Goal: Find specific page/section: Find specific page/section

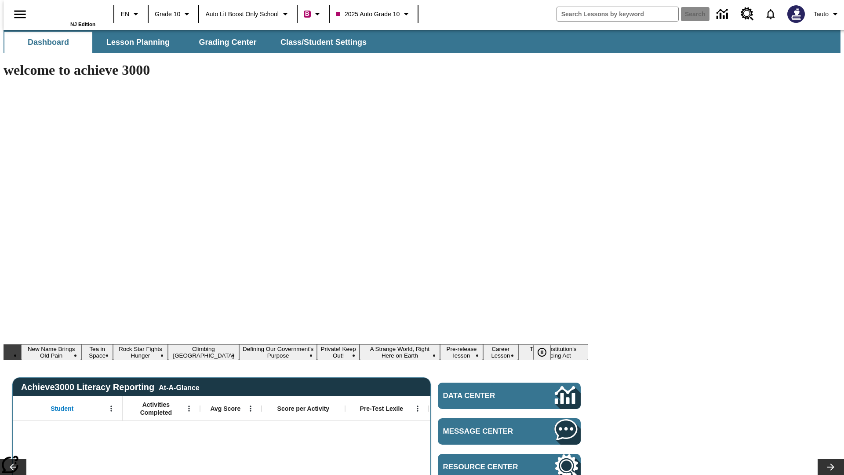
type input "-1"
click at [134, 42] on span "Lesson Planning" at bounding box center [137, 42] width 63 height 10
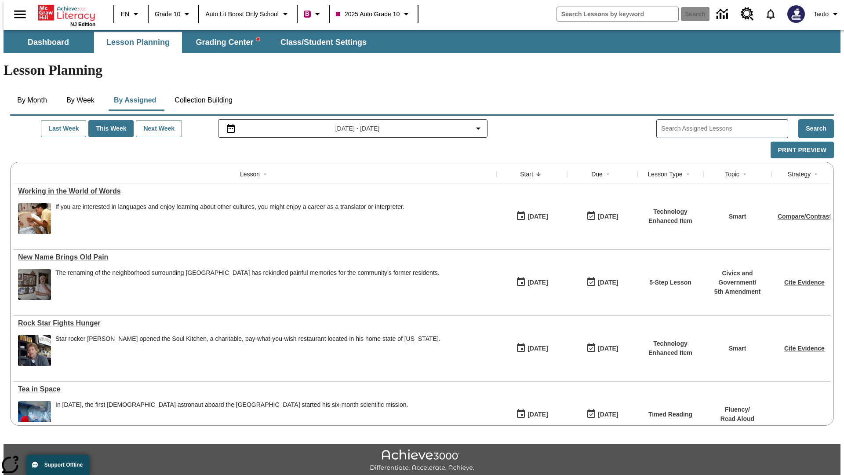
click at [203, 90] on button "Collection Building" at bounding box center [203, 100] width 72 height 21
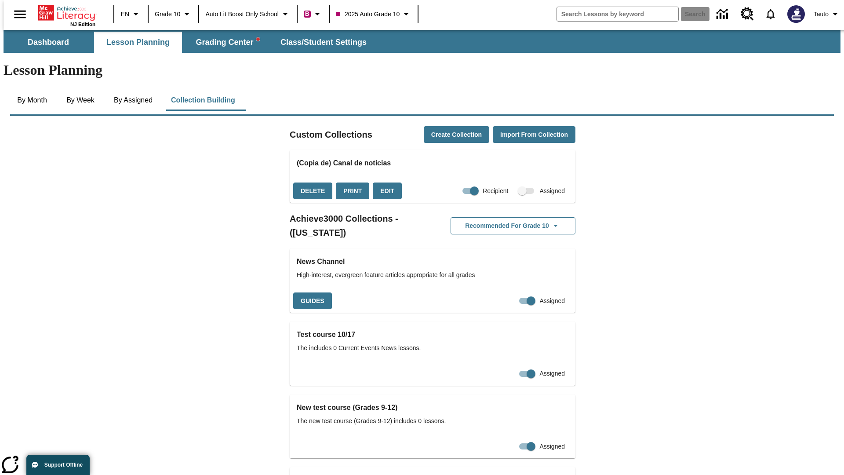
checkbox input "true"
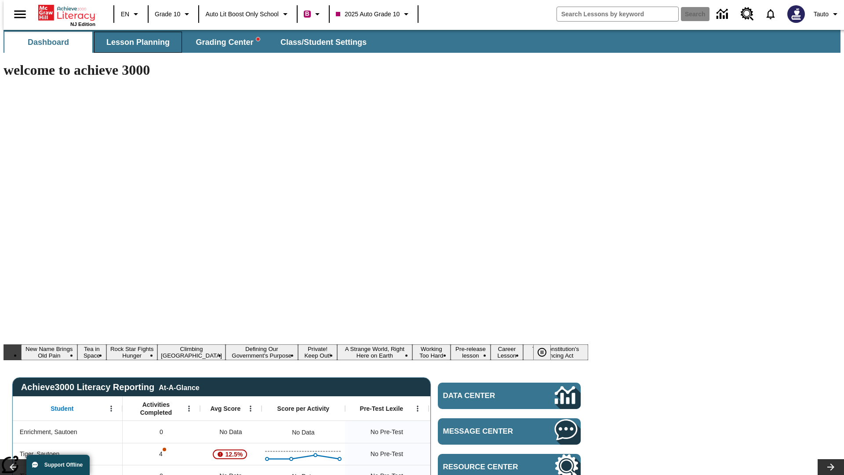
click at [134, 42] on span "Lesson Planning" at bounding box center [137, 42] width 63 height 10
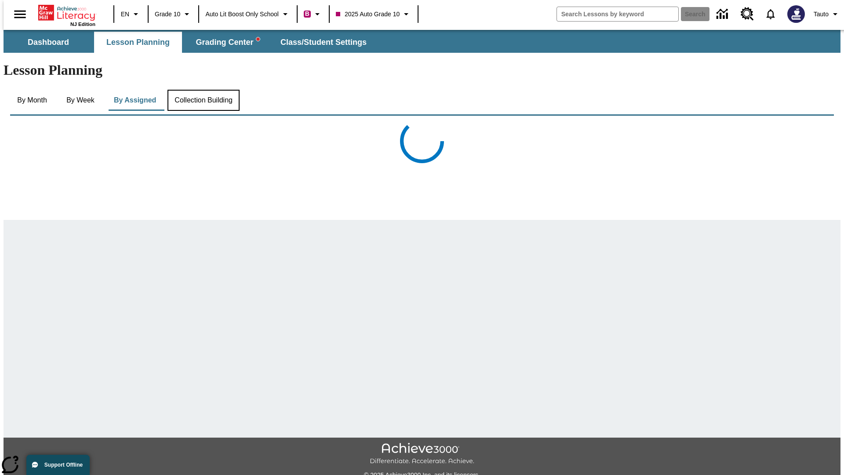
click at [203, 90] on button "Collection Building" at bounding box center [203, 100] width 72 height 21
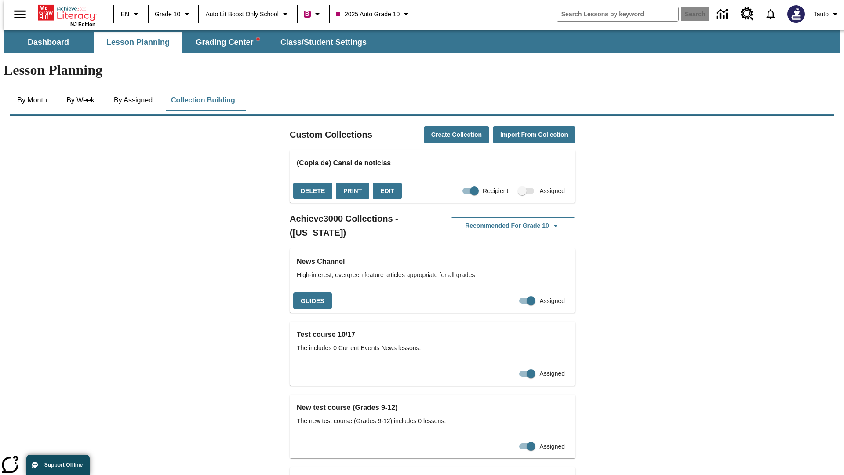
checkbox input "false"
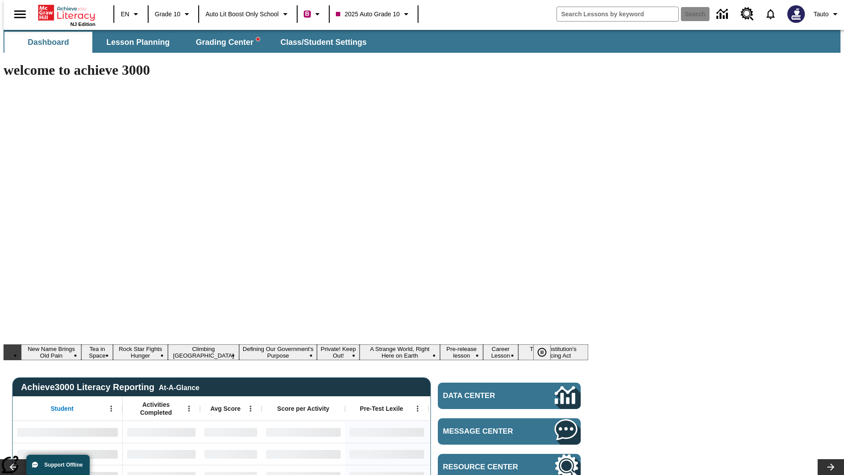
type input "-1"
click at [134, 42] on span "Lesson Planning" at bounding box center [137, 42] width 63 height 10
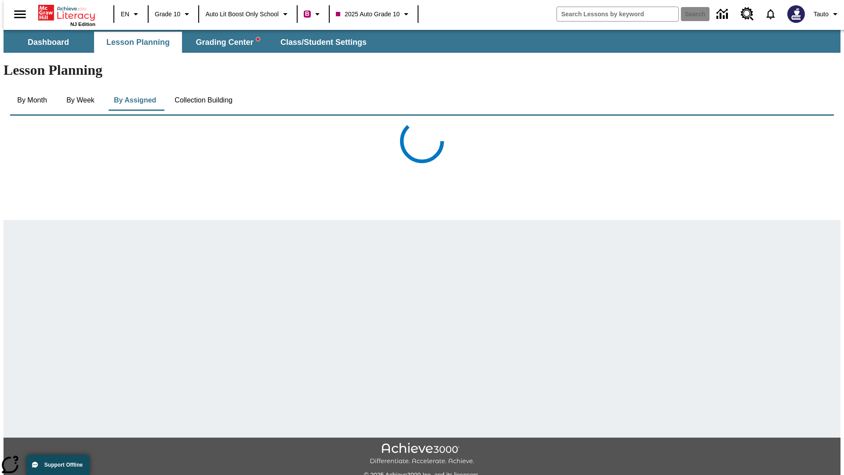
click at [203, 90] on button "Collection Building" at bounding box center [203, 100] width 72 height 21
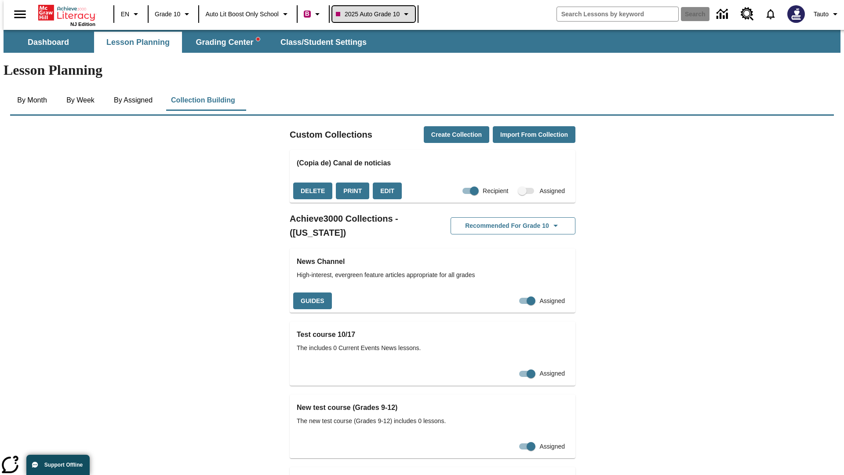
click at [374, 14] on span "2025 Auto Grade 10" at bounding box center [368, 14] width 64 height 9
